Goal: Navigation & Orientation: Find specific page/section

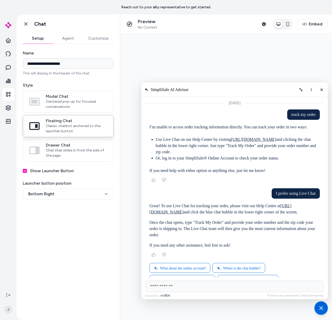
scroll to position [35, 0]
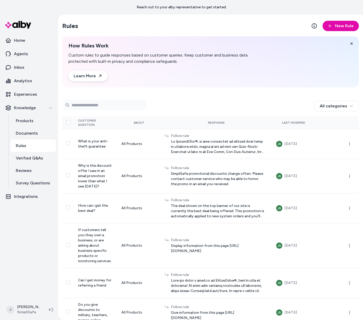
scroll to position [15, 0]
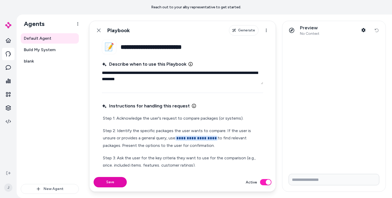
scroll to position [15, 0]
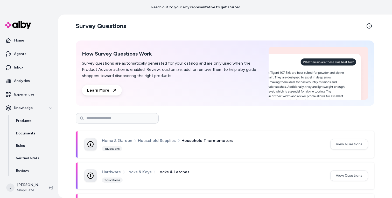
scroll to position [8, 0]
